Goal: Information Seeking & Learning: Learn about a topic

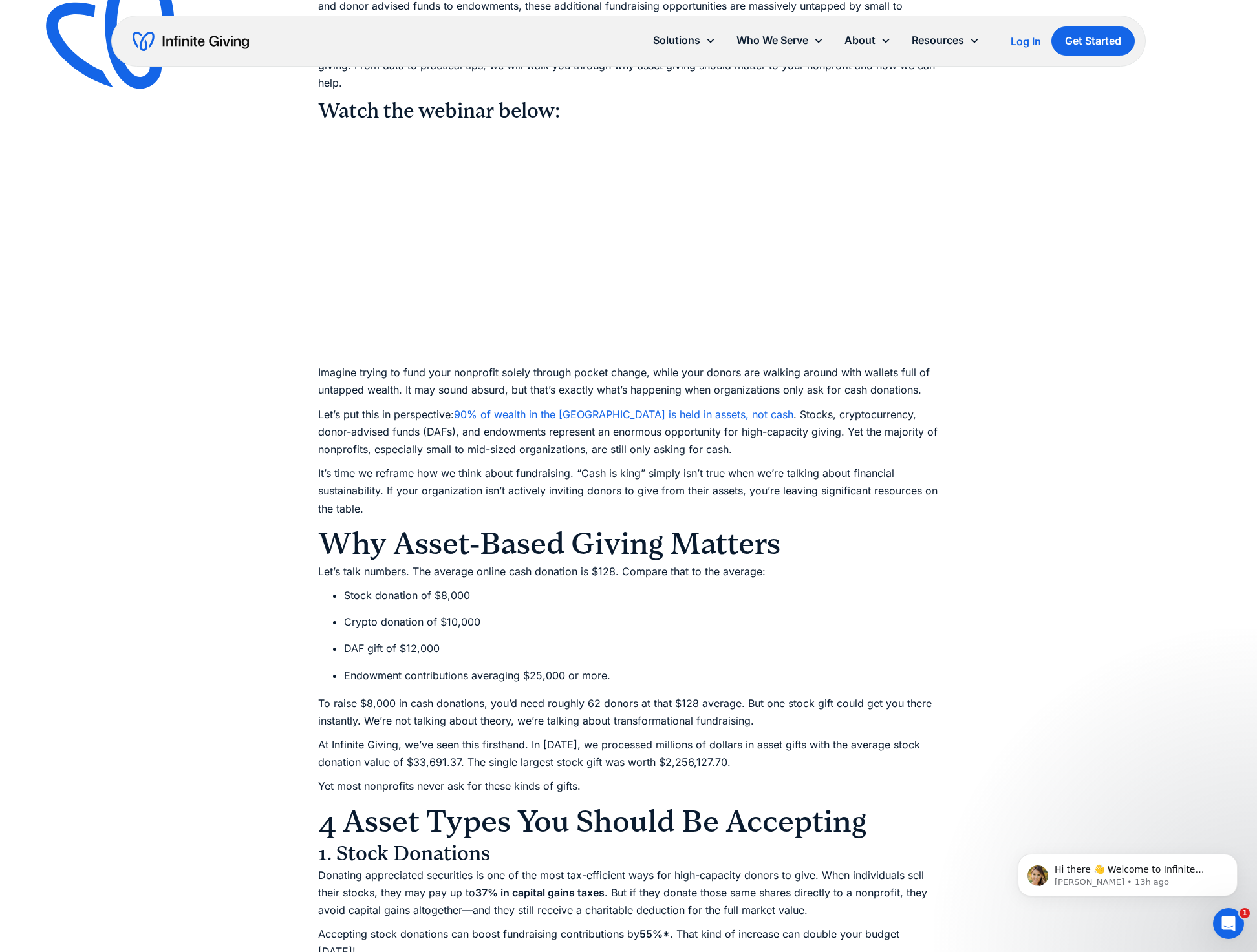
click at [1103, 154] on div "Finance Demystifying Asset Giving for Nonprofits (WATCH) Watch our CEO, [PERSON…" at bounding box center [628, 763] width 1257 height 3196
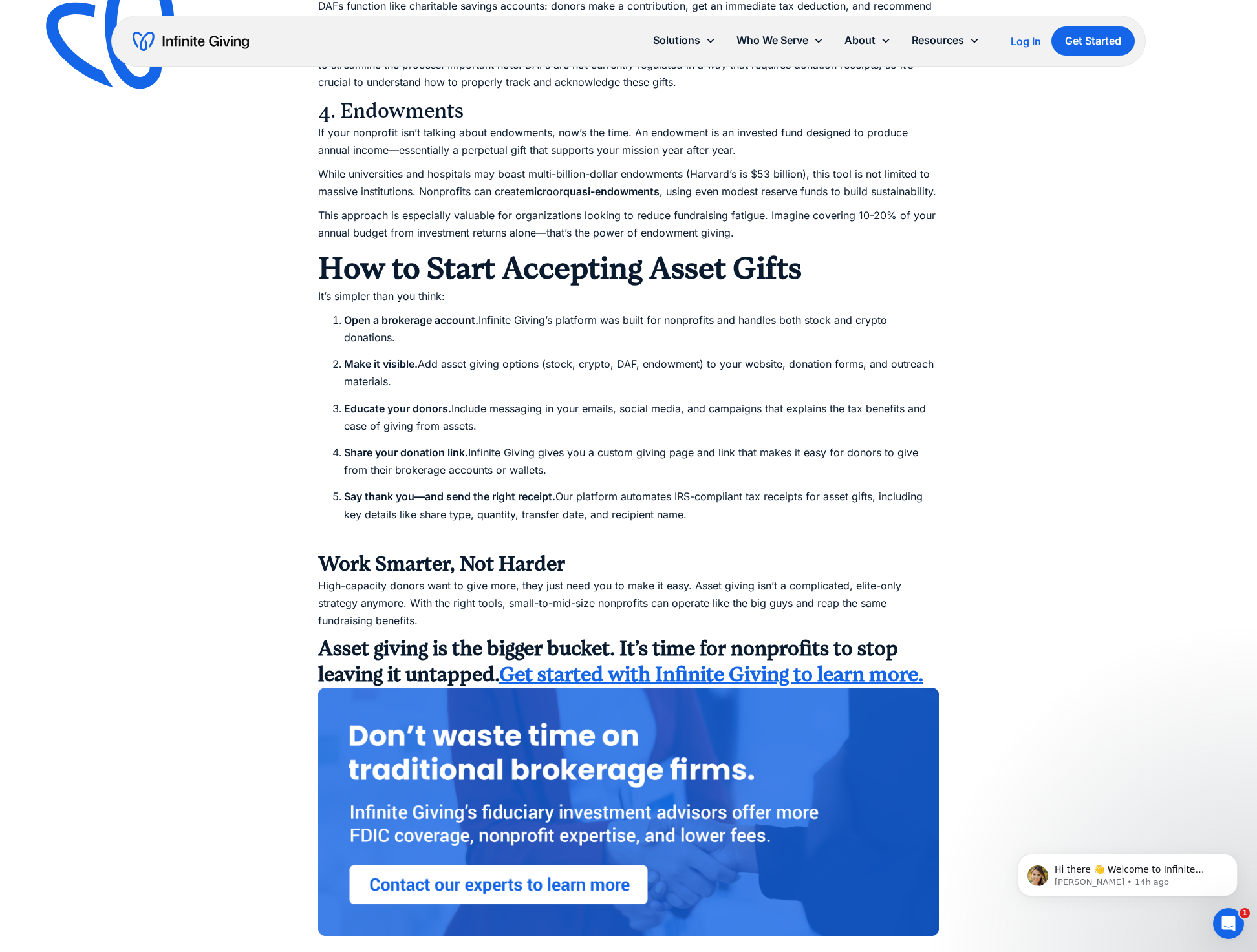
scroll to position [2156, 0]
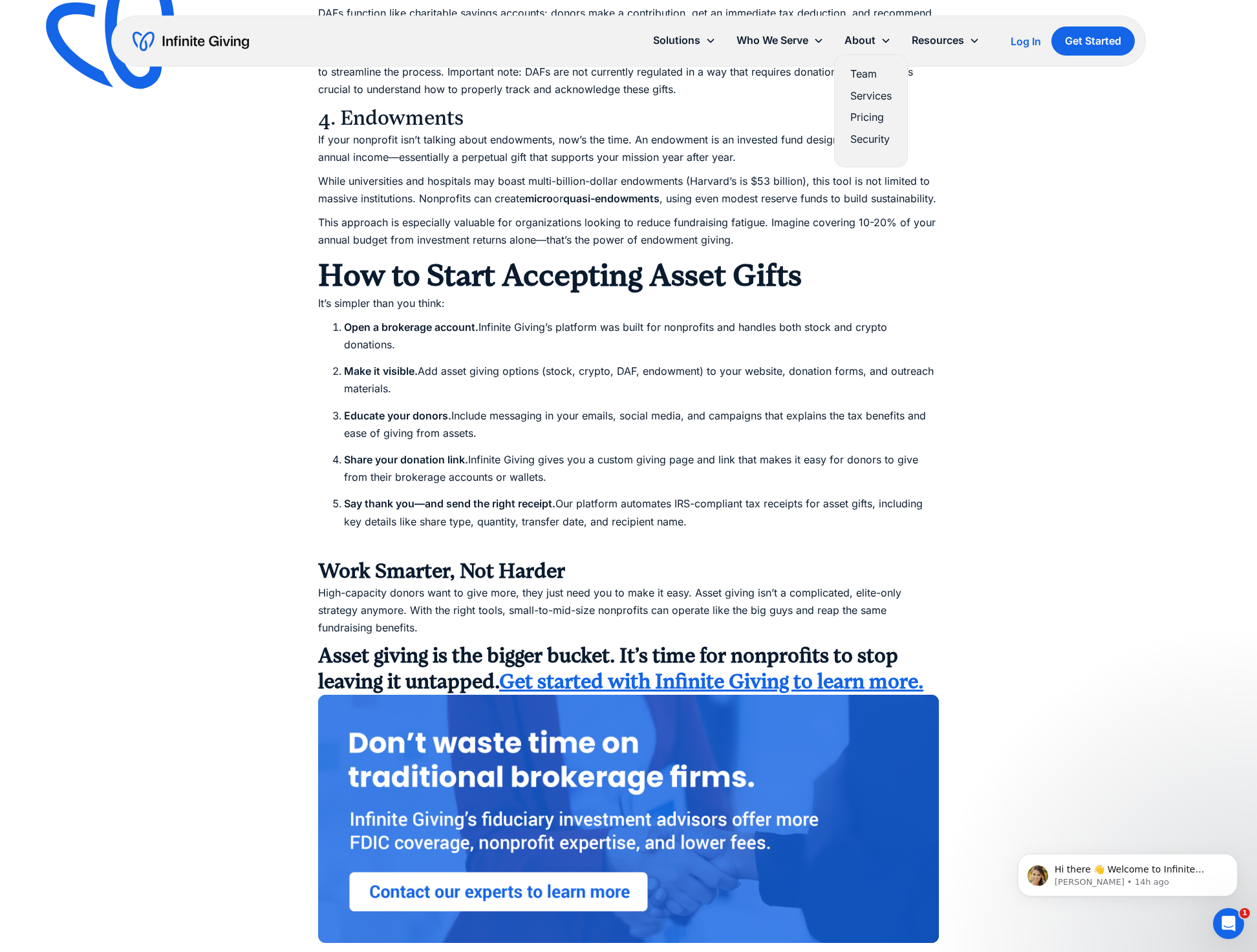
click at [863, 112] on link "Pricing" at bounding box center [871, 117] width 41 height 17
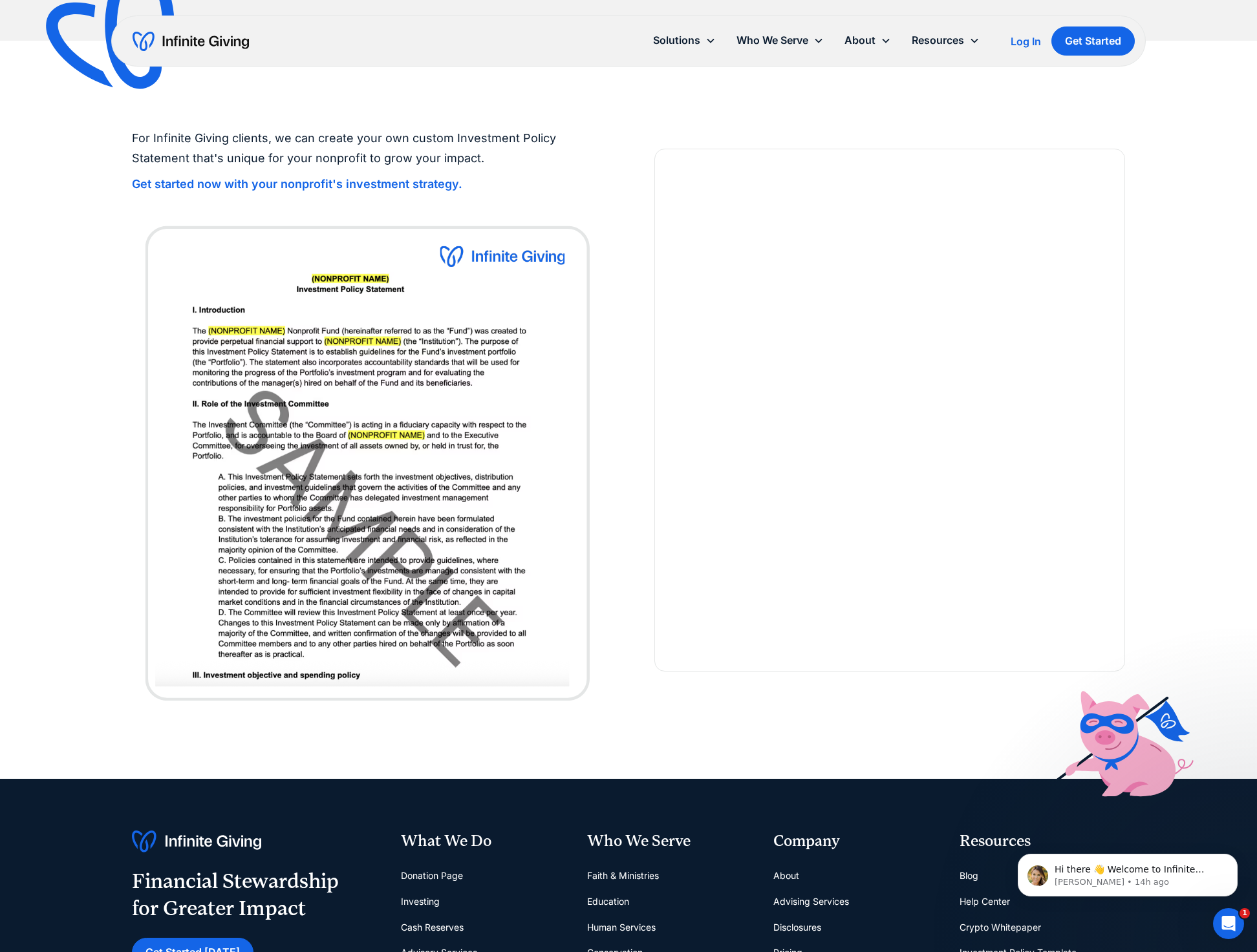
scroll to position [1241, 0]
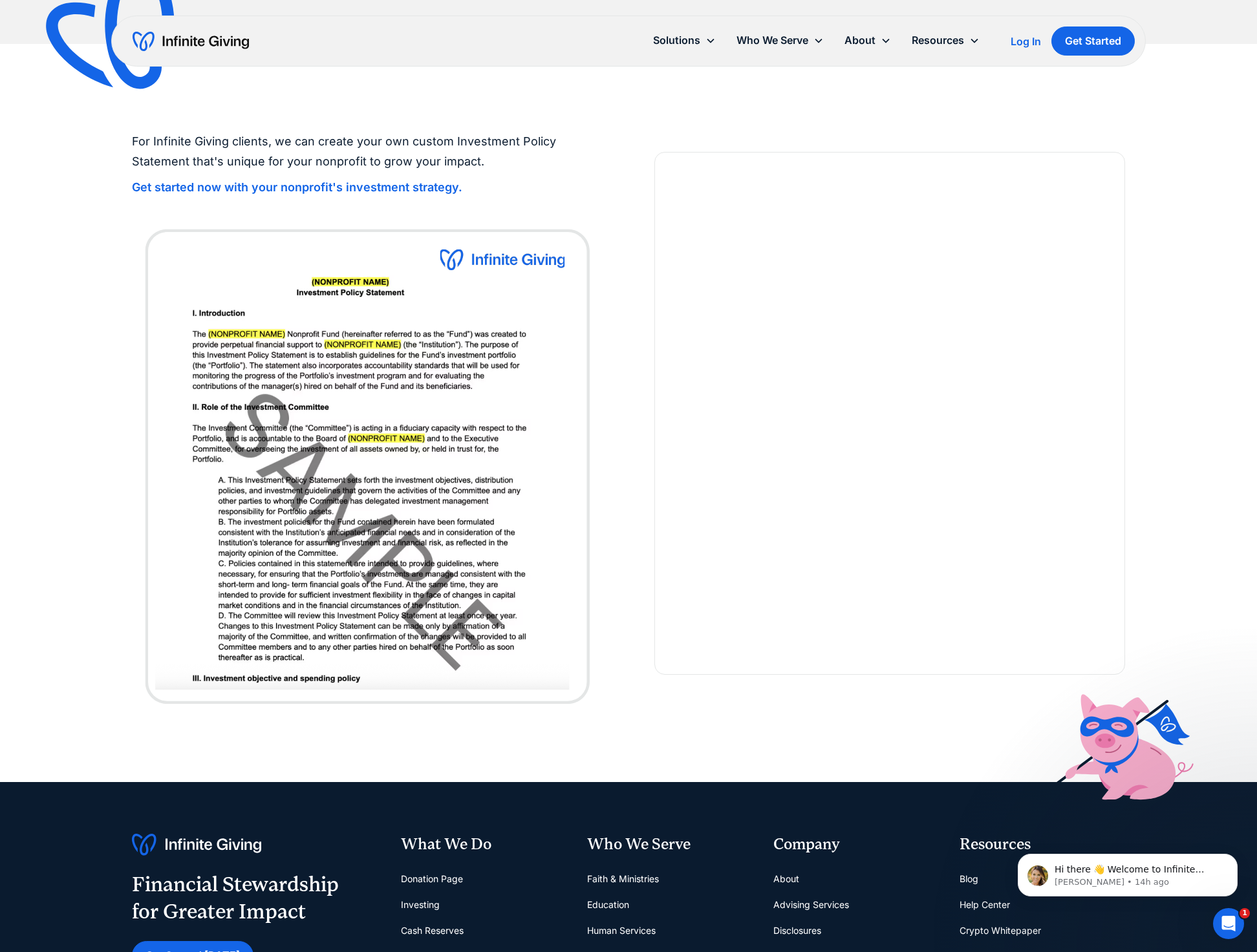
click at [564, 644] on img at bounding box center [367, 465] width 470 height 492
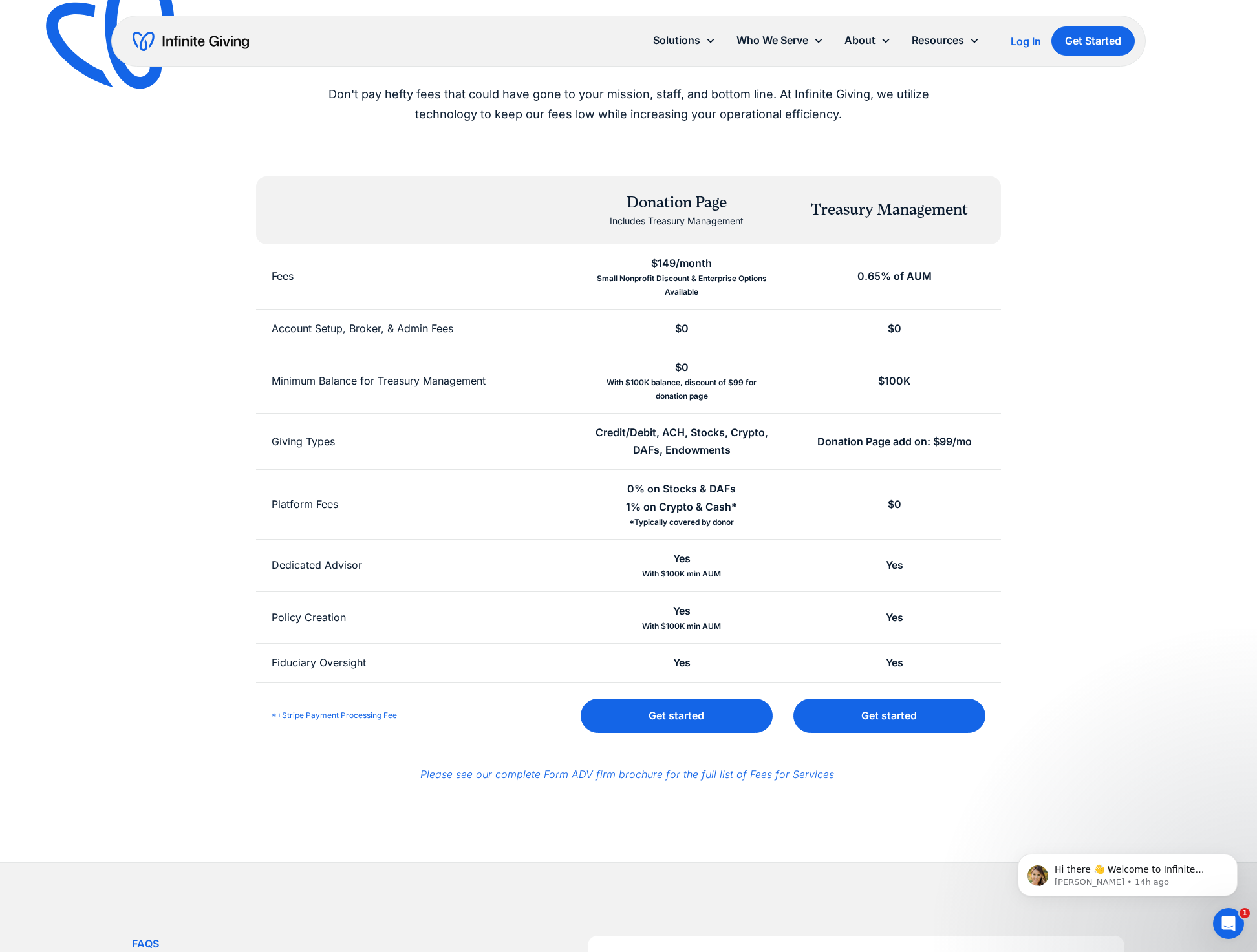
scroll to position [0, 0]
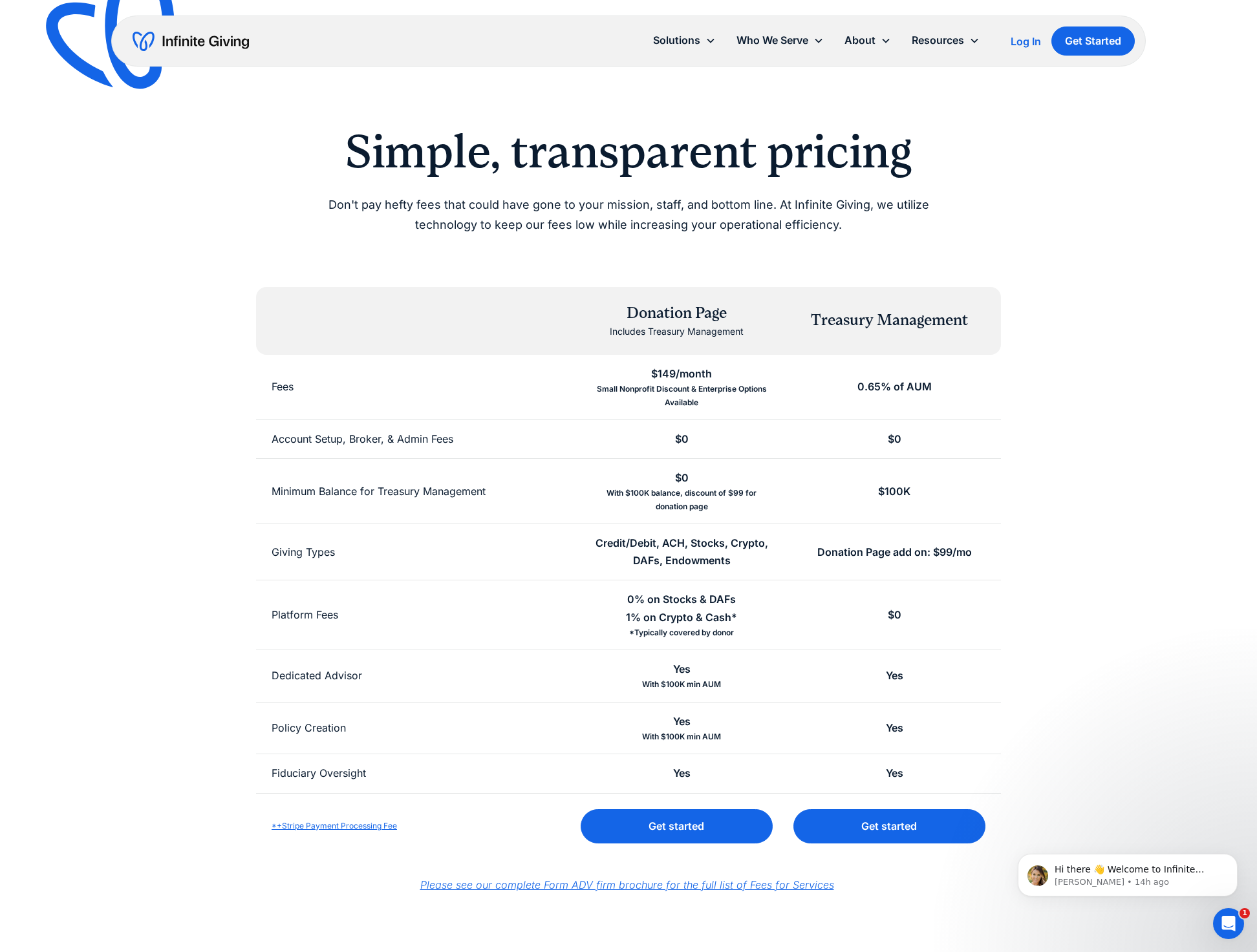
click at [1160, 292] on div "Simple, transparent pricing Don't pay hefty fees that could have gone to your m…" at bounding box center [628, 486] width 1257 height 973
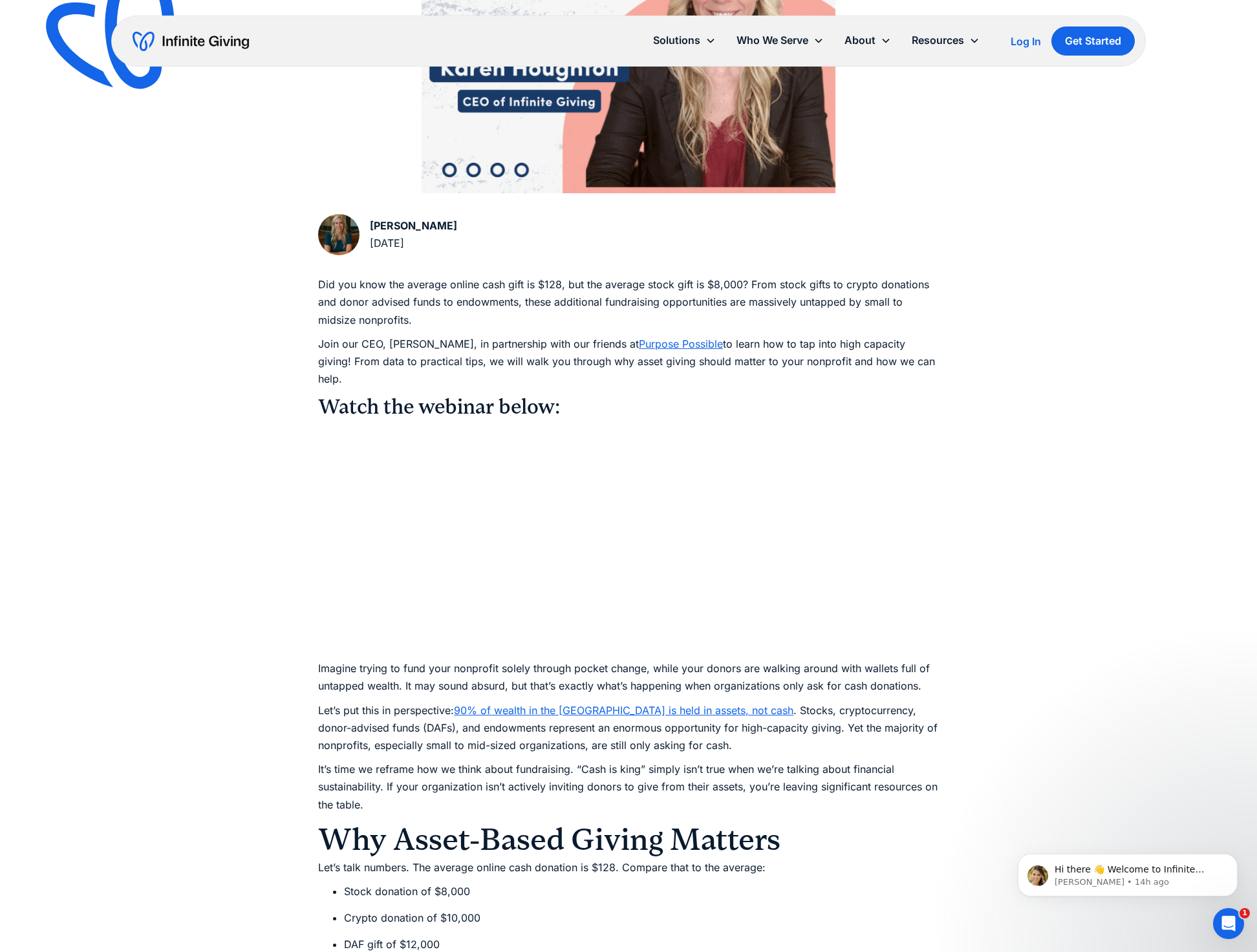
scroll to position [681, 0]
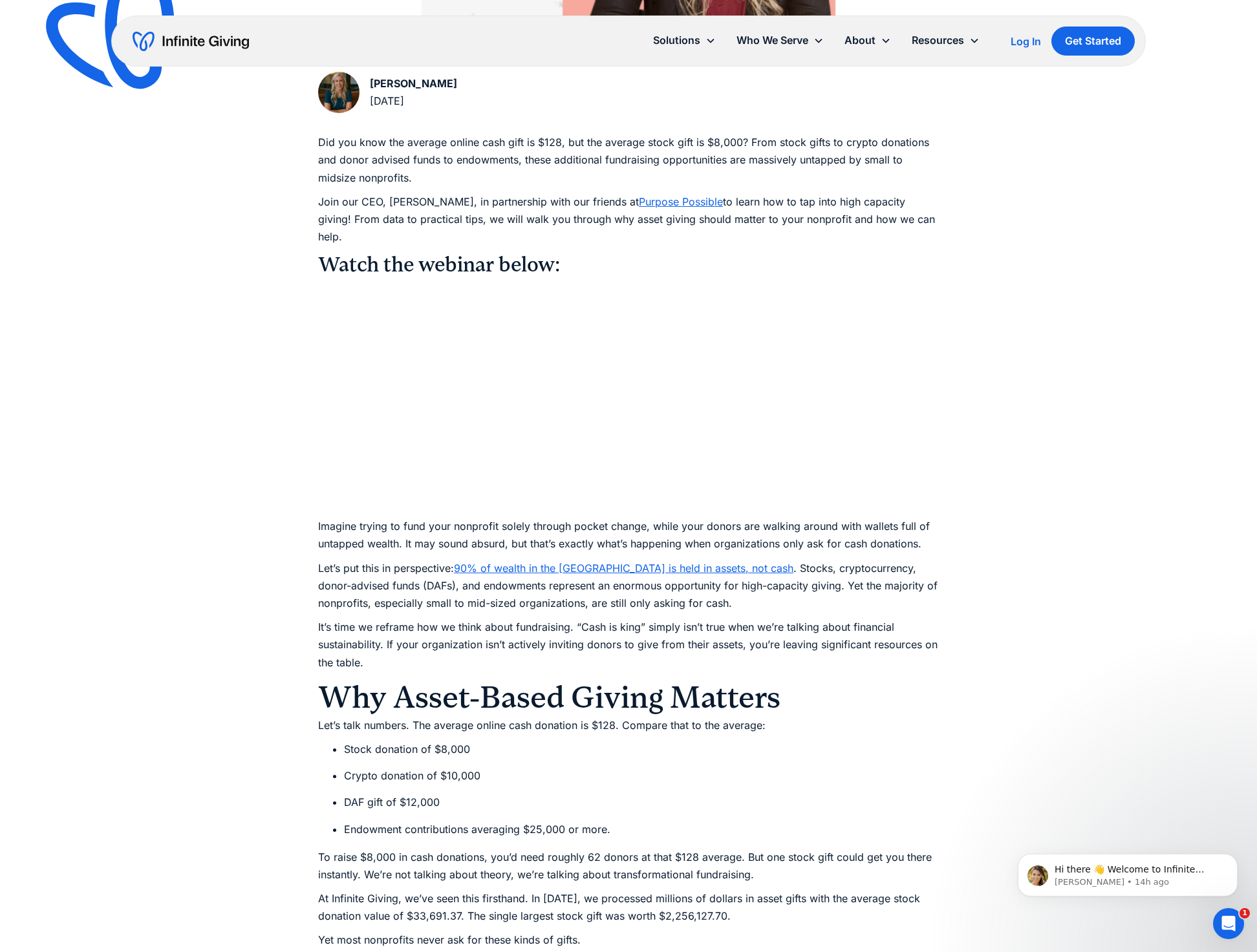
click at [1040, 291] on div "Finance Demystifying Asset Giving for Nonprofits (WATCH) Watch our CEO, [PERSON…" at bounding box center [628, 917] width 1257 height 3196
